Goal: Find specific page/section: Find specific page/section

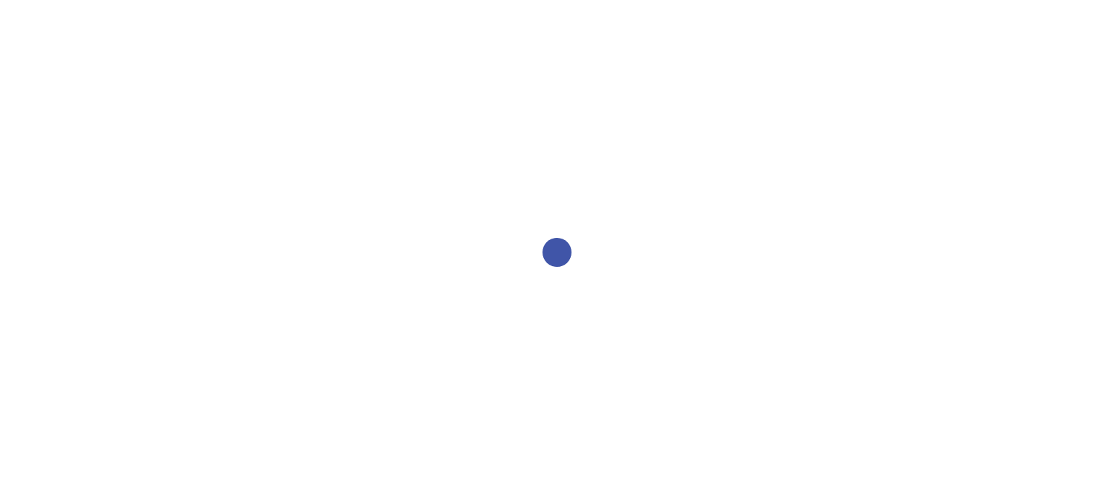
select select "1"
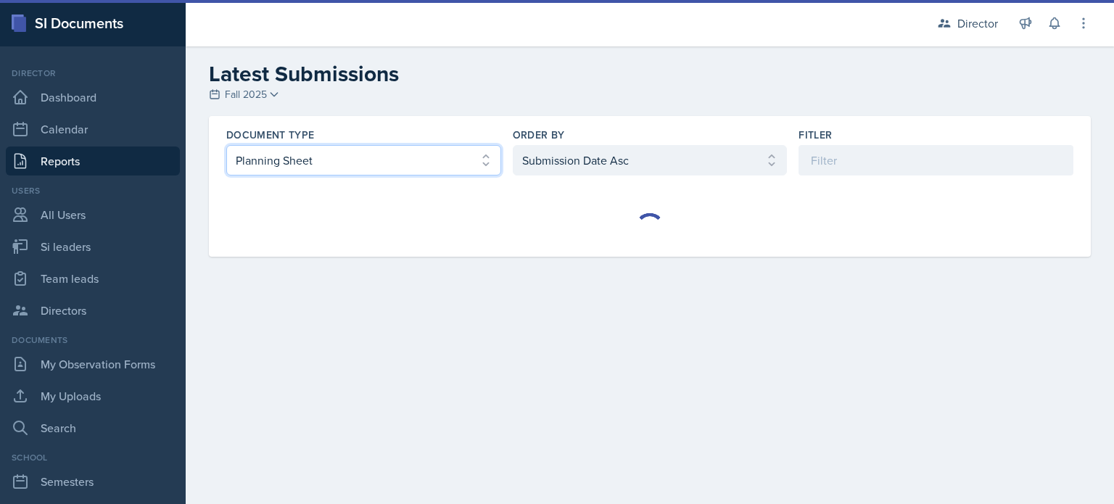
click at [323, 168] on select "Select document type Planning Sheet Peer Observation Form Team lead Observation…" at bounding box center [363, 160] width 275 height 30
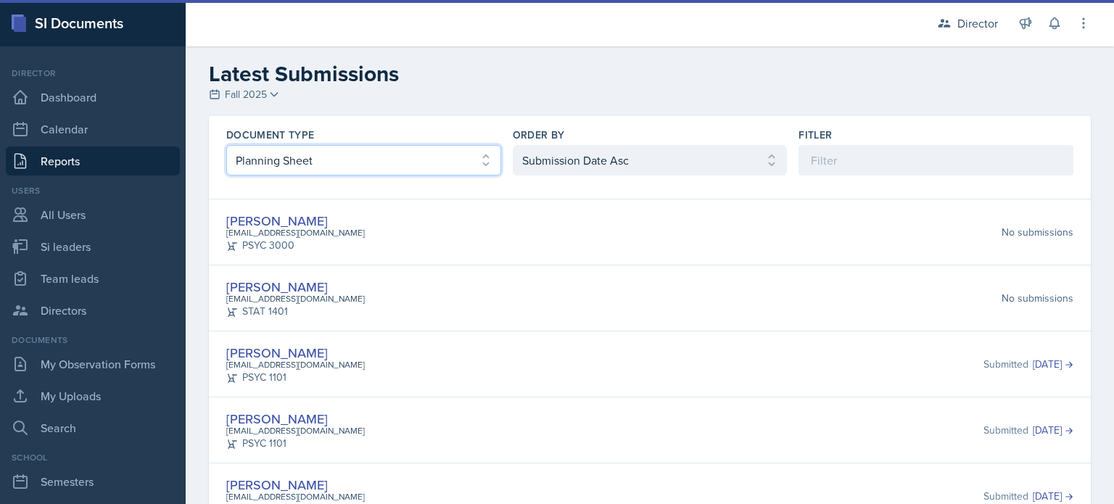
select select "2"
click at [226, 145] on select "Select document type Planning Sheet Peer Observation Form Team lead Observation…" at bounding box center [363, 160] width 275 height 30
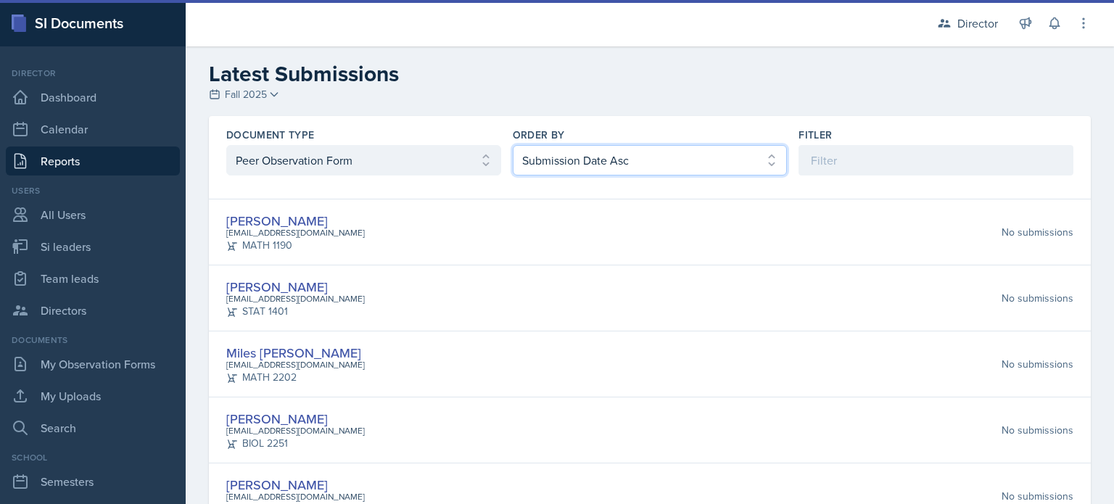
click at [545, 174] on select "Select order by Submission Date Asc Submission Date Desc User Last Name" at bounding box center [650, 160] width 275 height 30
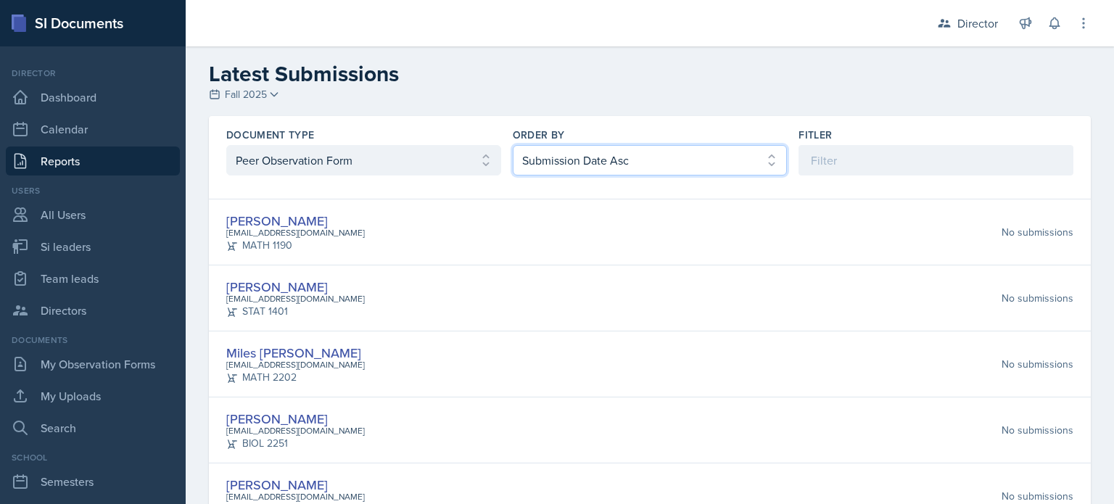
select select "2"
click at [513, 145] on select "Select order by Submission Date Asc Submission Date Desc User Last Name" at bounding box center [650, 160] width 275 height 30
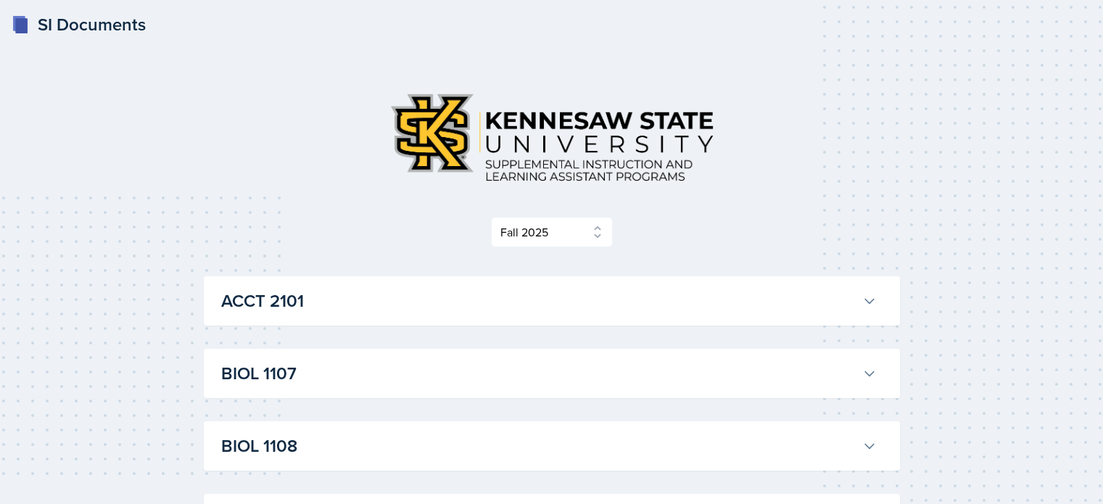
select select "2bed604d-1099-4043-b1bc-2365e8740244"
